Goal: Navigation & Orientation: Find specific page/section

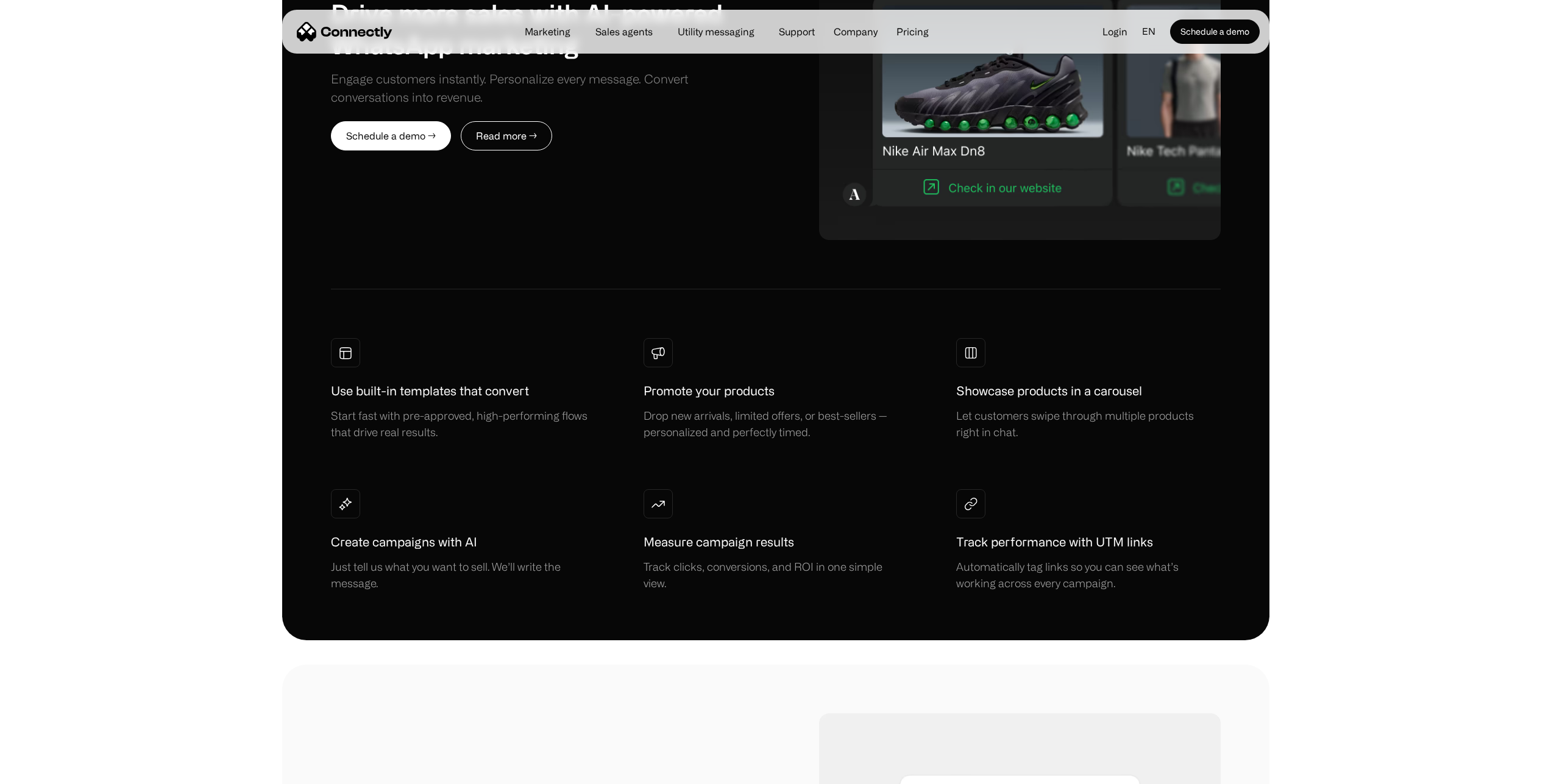
scroll to position [548, 0]
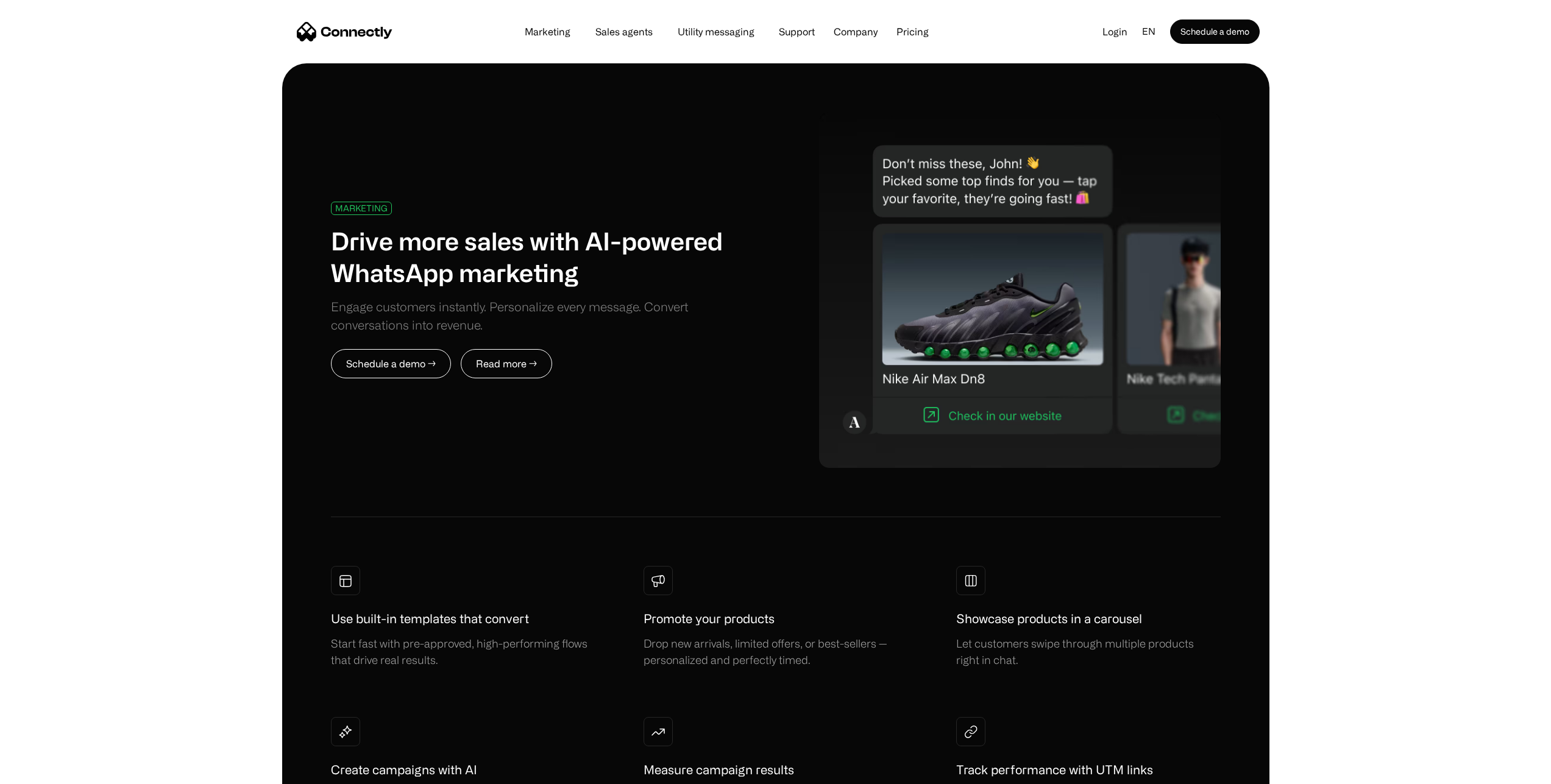
click at [388, 365] on link "Schedule a demo →" at bounding box center [390, 363] width 120 height 29
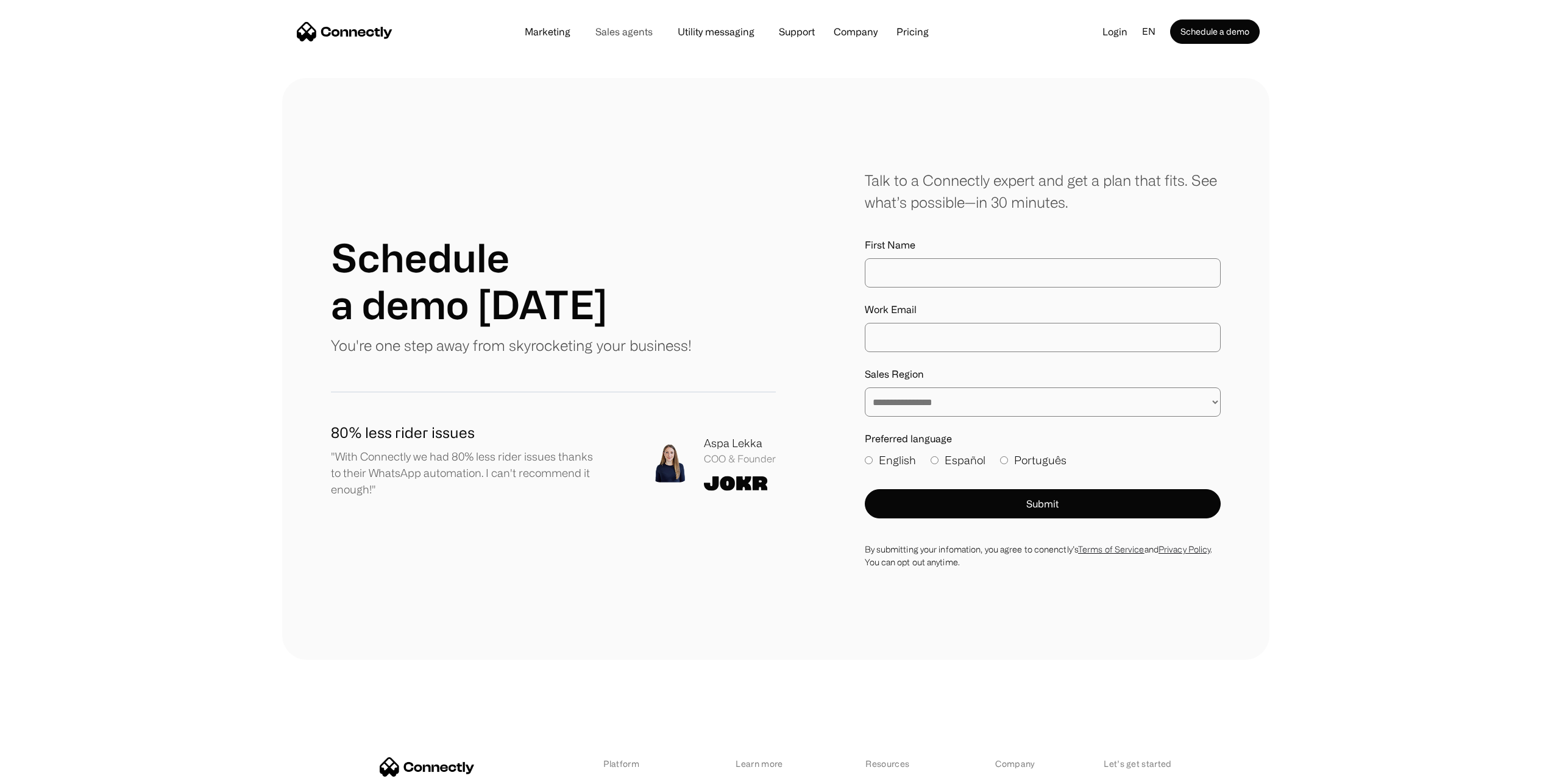
click at [613, 35] on link "Sales agents" at bounding box center [624, 32] width 77 height 9
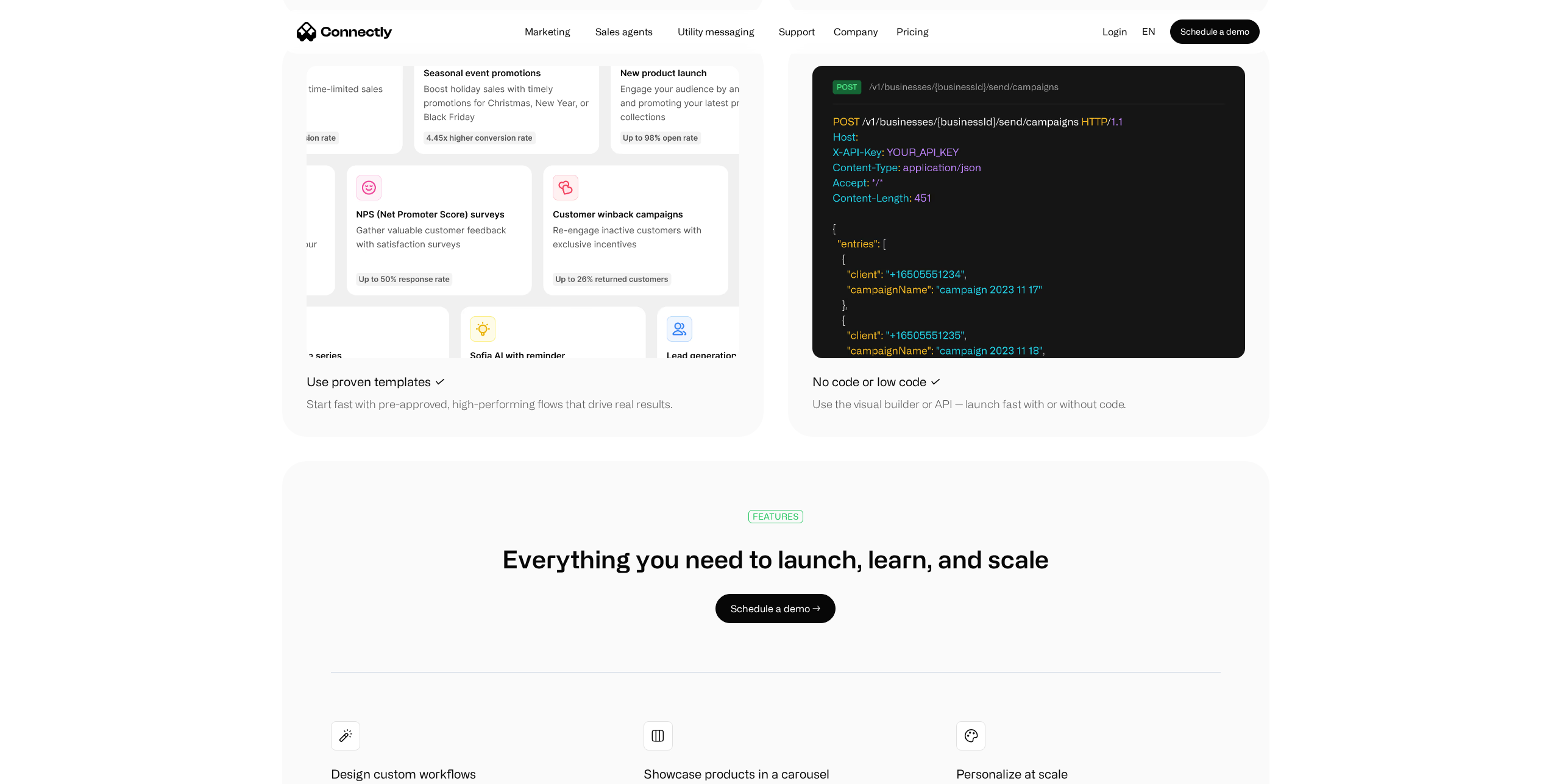
scroll to position [1535, 0]
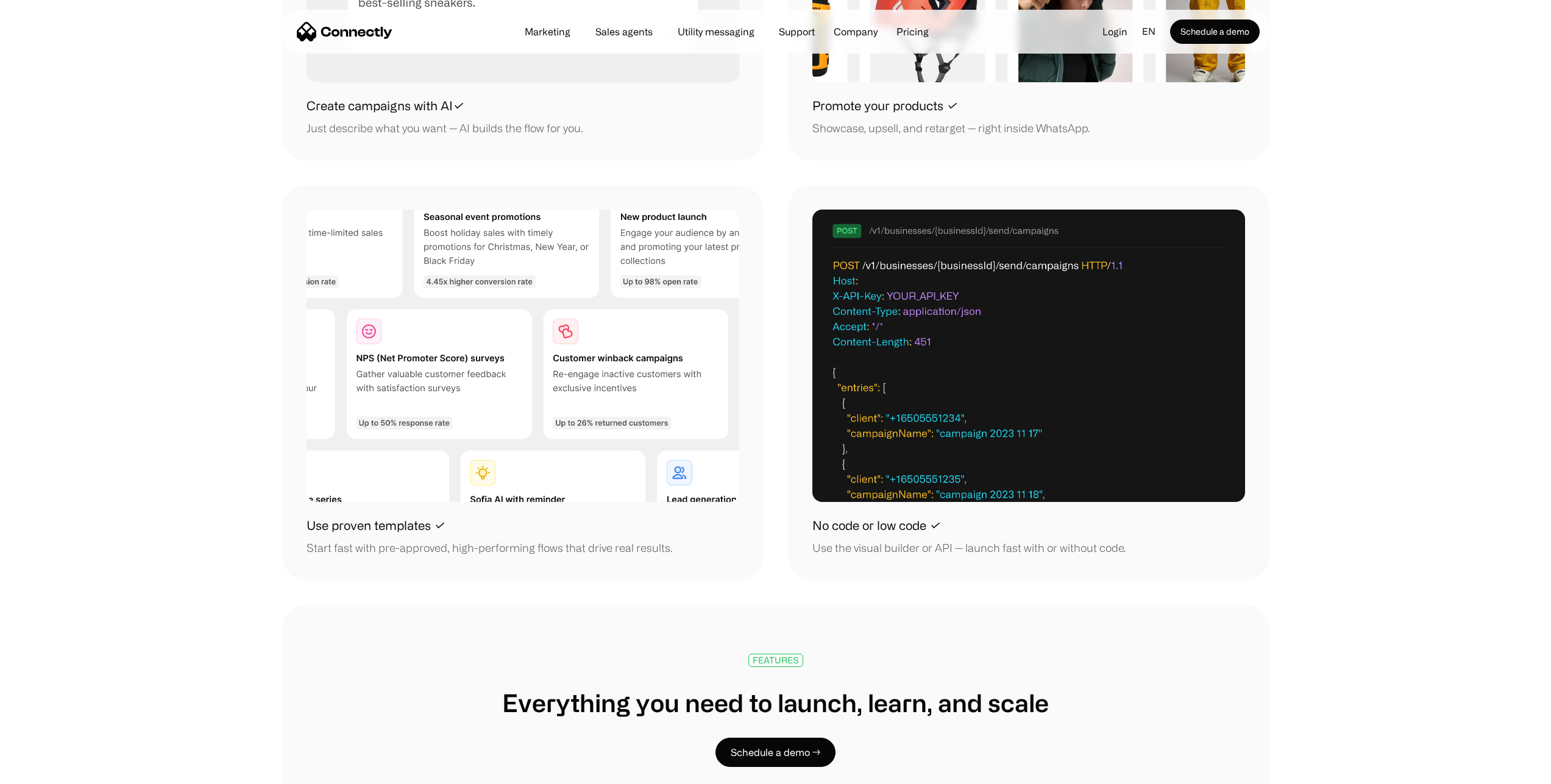
click at [991, 449] on img at bounding box center [1028, 356] width 432 height 305
click at [1022, 227] on img at bounding box center [1028, 356] width 432 height 305
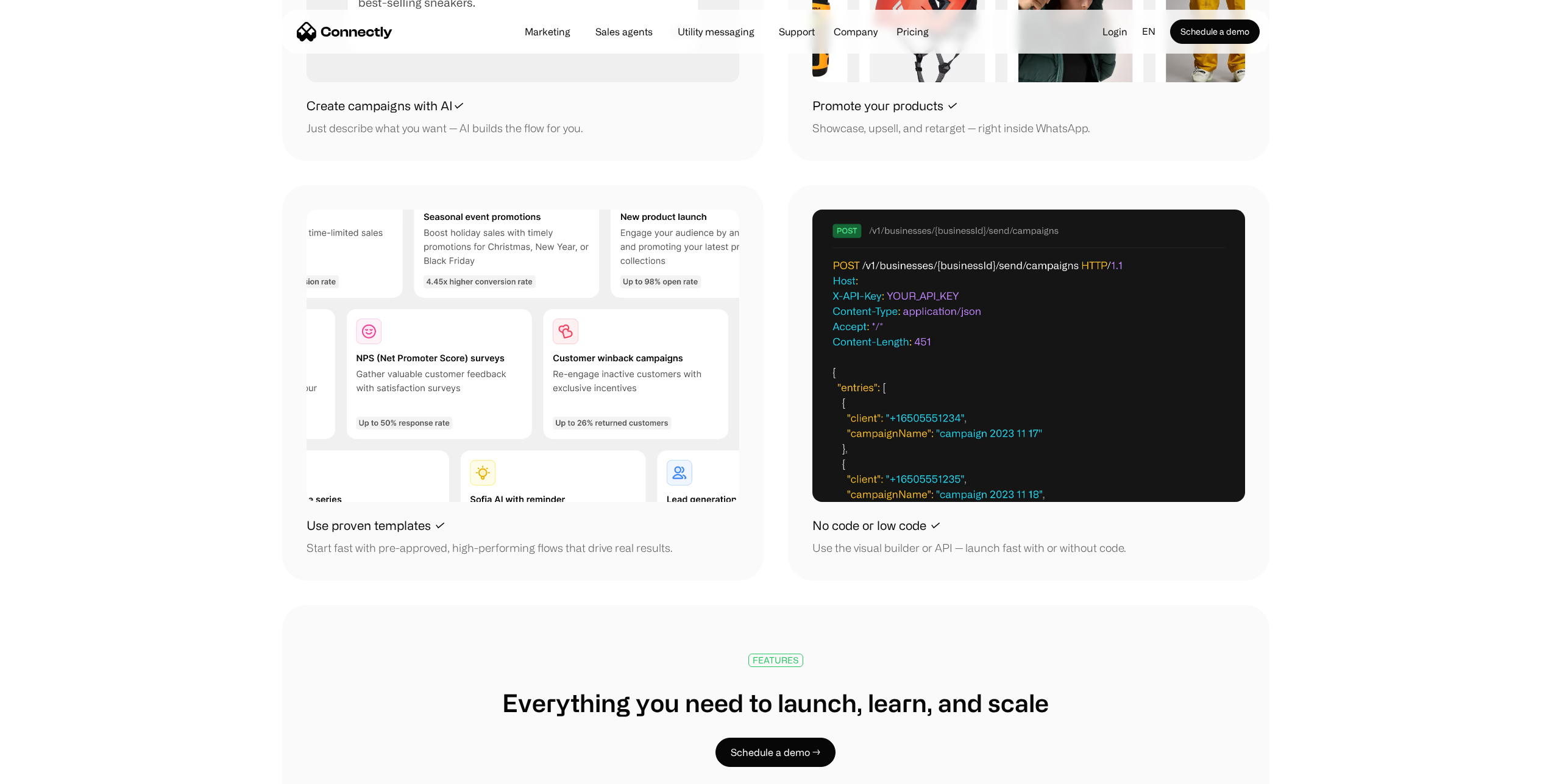
click at [1022, 227] on img at bounding box center [1028, 356] width 432 height 305
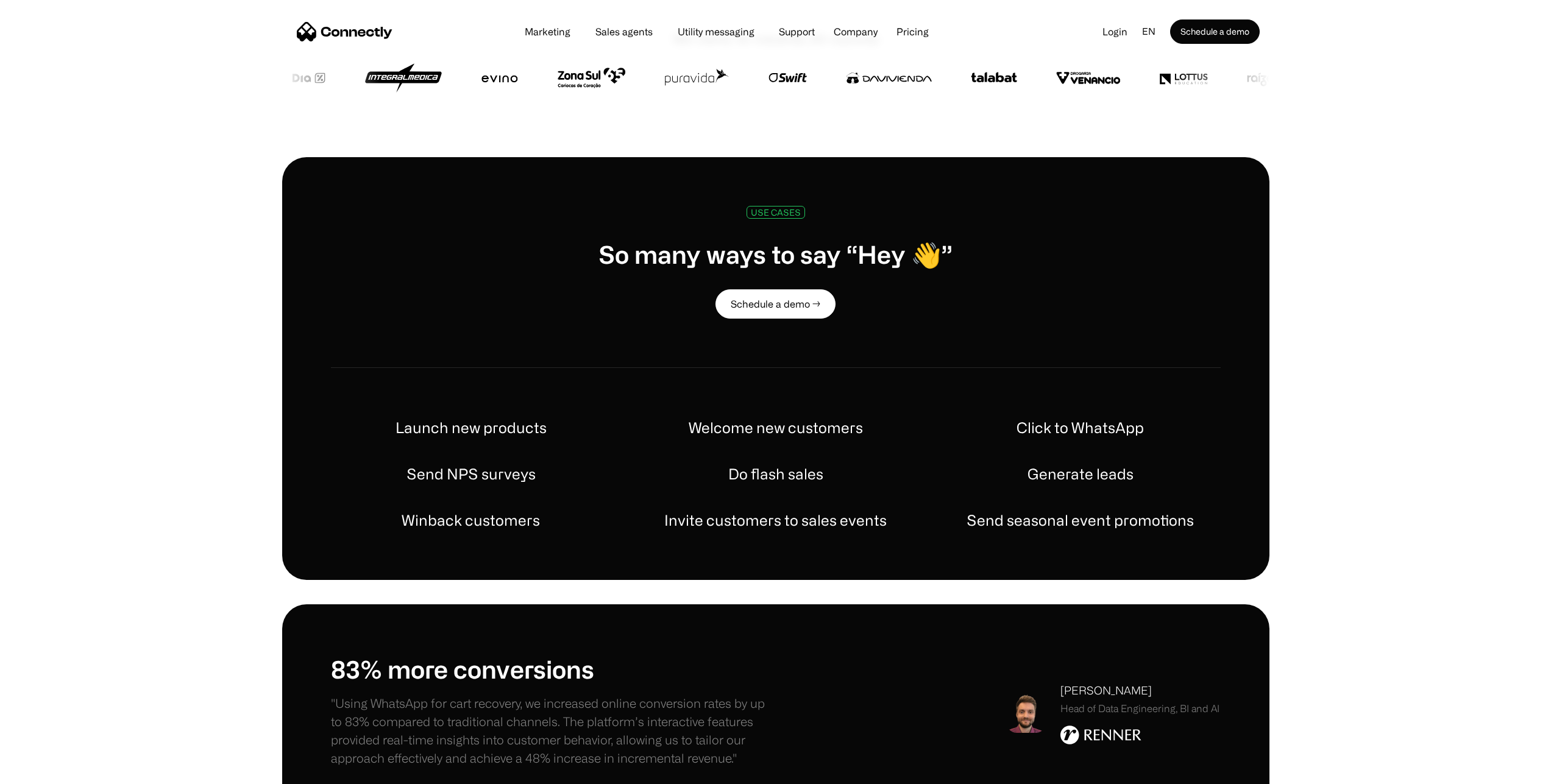
scroll to position [0, 0]
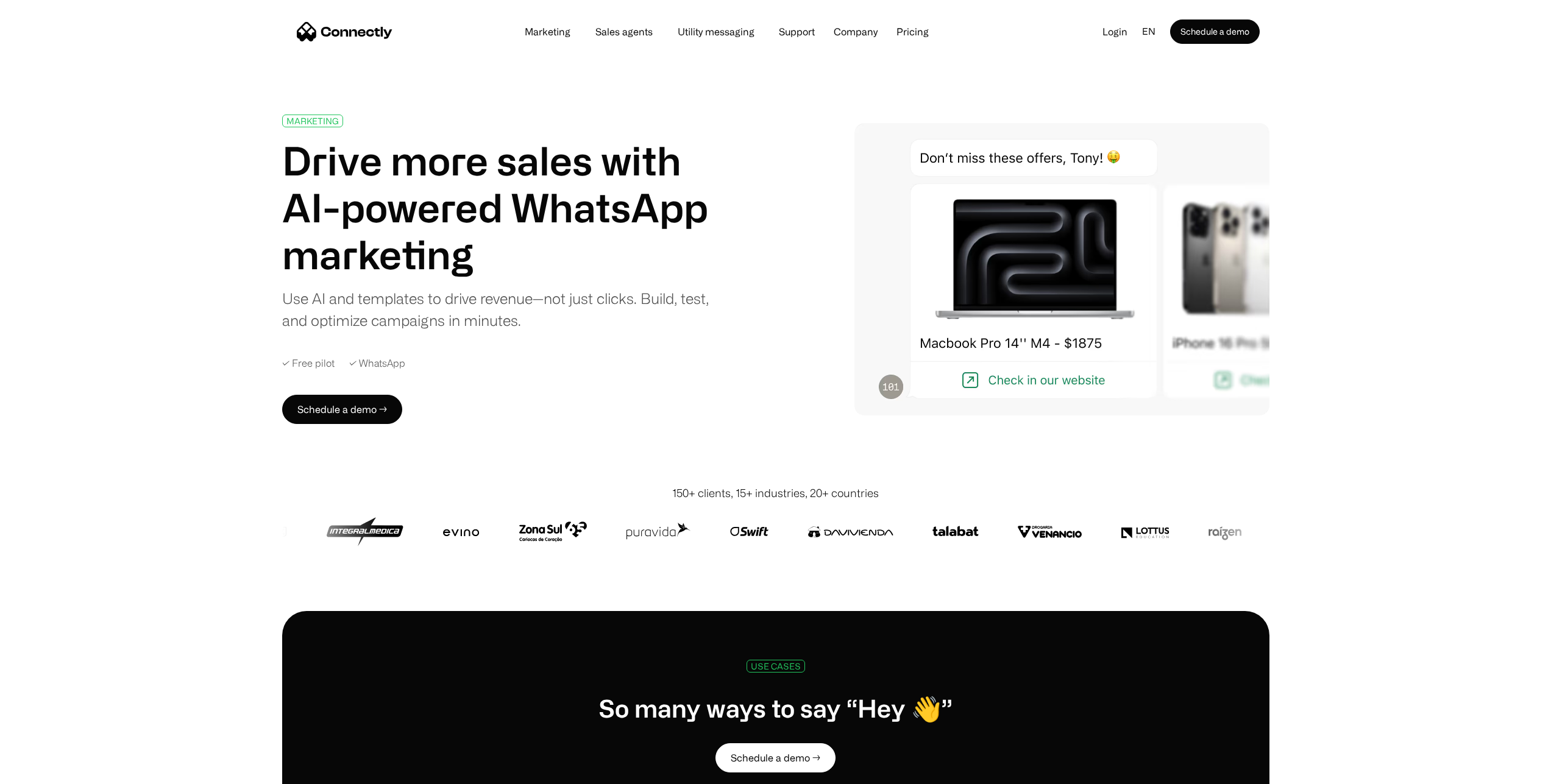
click at [313, 37] on img "home" at bounding box center [345, 31] width 95 height 20
